Goal: Transaction & Acquisition: Purchase product/service

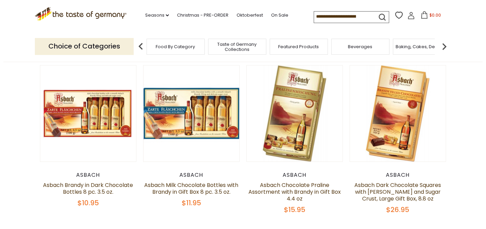
scroll to position [63, 0]
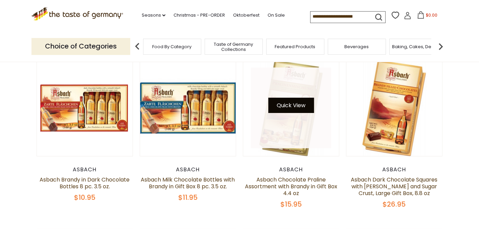
click at [298, 113] on button "Quick View" at bounding box center [291, 105] width 46 height 15
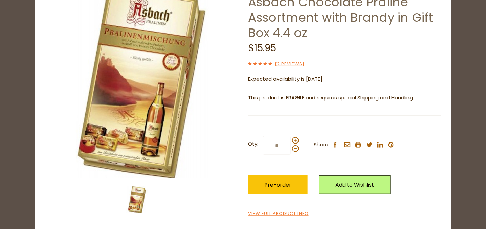
scroll to position [70, 0]
click at [272, 215] on link "View Full Product Info" at bounding box center [278, 213] width 61 height 7
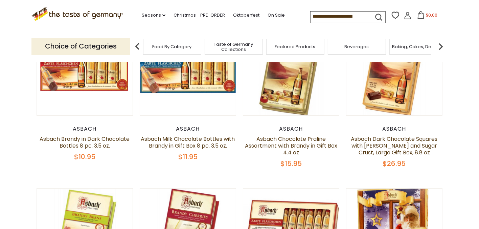
scroll to position [105, 0]
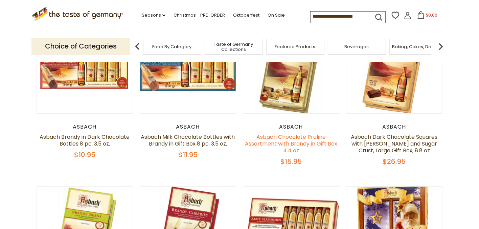
click at [288, 154] on link "Asbach Chocolate Praline Assortment with Brandy in Gift Box 4.4 oz" at bounding box center [291, 143] width 92 height 21
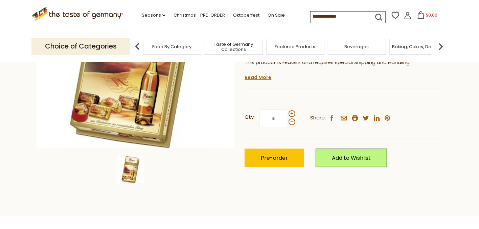
scroll to position [150, 0]
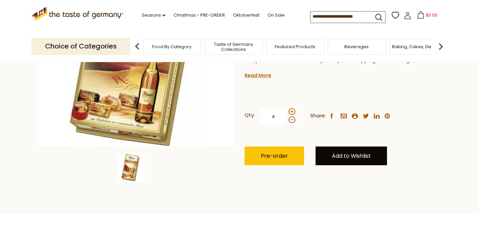
click at [339, 165] on link "Add to Wishlist" at bounding box center [351, 155] width 71 height 19
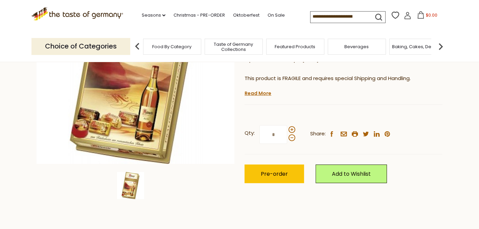
scroll to position [143, 0]
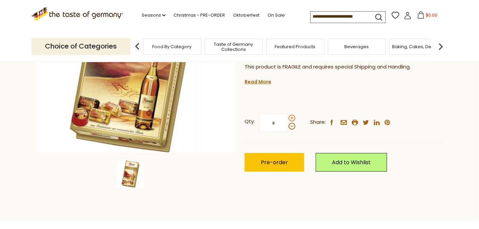
click at [292, 121] on span at bounding box center [292, 117] width 7 height 7
click at [287, 132] on input "*" at bounding box center [274, 122] width 28 height 19
click at [292, 129] on span at bounding box center [292, 126] width 7 height 7
click at [287, 132] on input "*" at bounding box center [274, 122] width 28 height 19
click at [291, 121] on span at bounding box center [292, 117] width 7 height 7
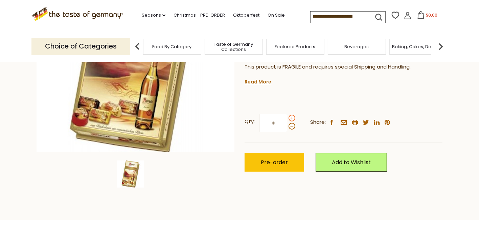
click at [287, 132] on input "*" at bounding box center [274, 122] width 28 height 19
click at [292, 129] on span at bounding box center [292, 126] width 7 height 7
click at [287, 132] on input "*" at bounding box center [274, 122] width 28 height 19
type input "*"
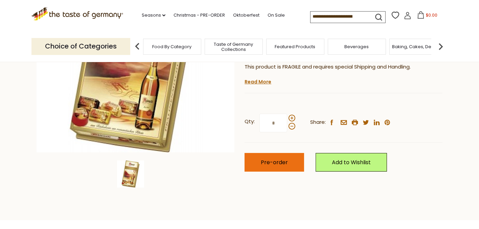
type input "*"
click at [279, 166] on span "Pre-order" at bounding box center [274, 162] width 27 height 8
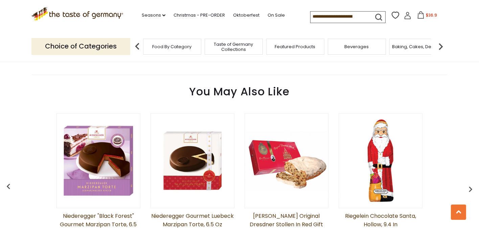
scroll to position [506, 0]
